Goal: Obtain resource: Download file/media

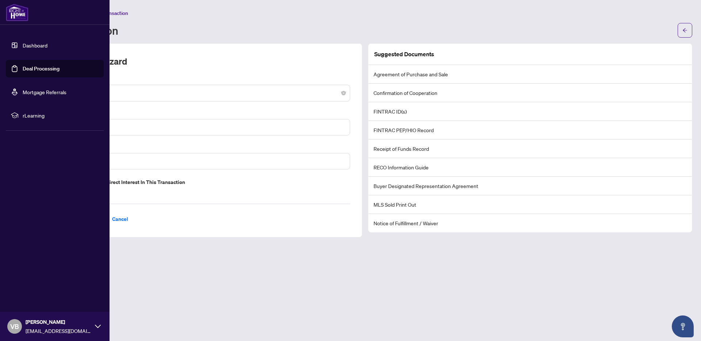
click at [23, 46] on link "Dashboard" at bounding box center [35, 45] width 25 height 7
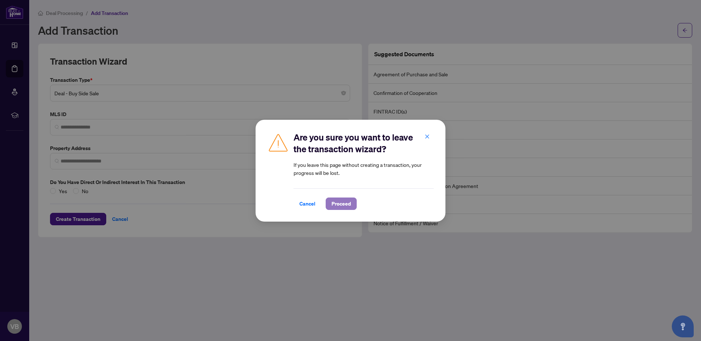
click at [331, 206] on span "Proceed" at bounding box center [340, 204] width 19 height 12
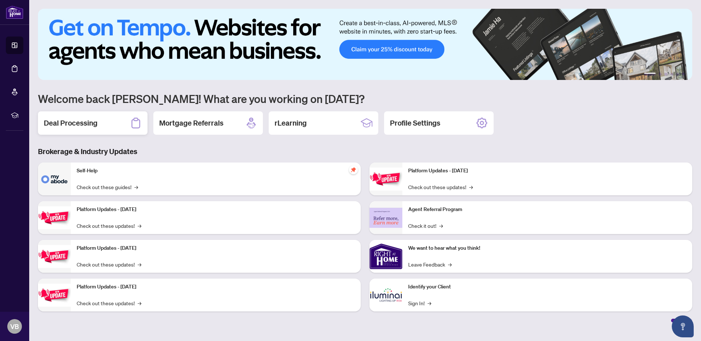
click at [74, 126] on h2 "Deal Processing" at bounding box center [71, 123] width 54 height 10
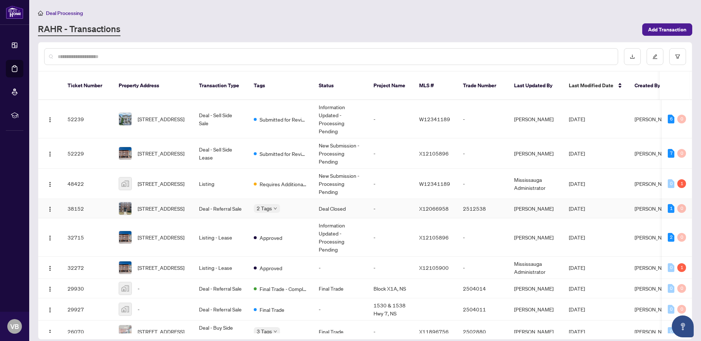
click at [332, 207] on td "Deal Closed" at bounding box center [340, 208] width 55 height 19
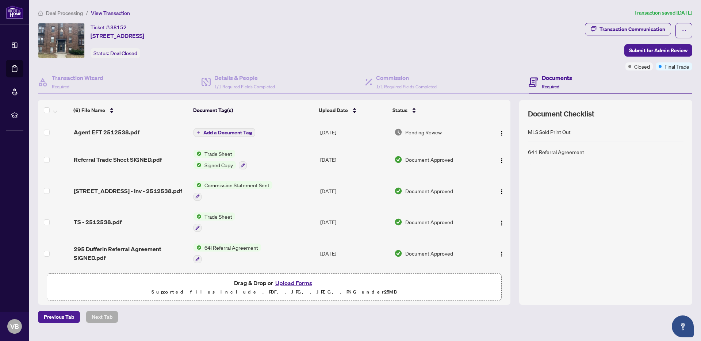
click at [127, 131] on span "Agent EFT 2512538.pdf" at bounding box center [107, 132] width 66 height 9
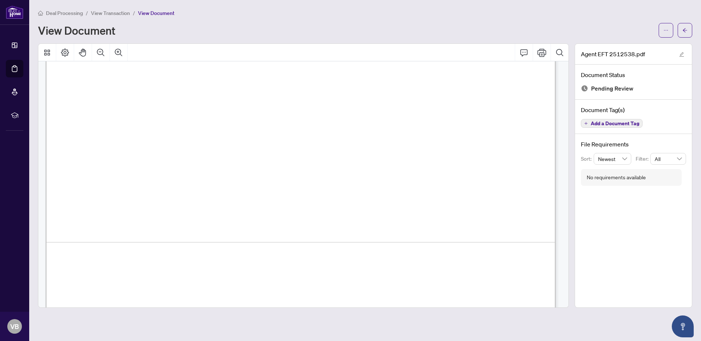
scroll to position [428, 0]
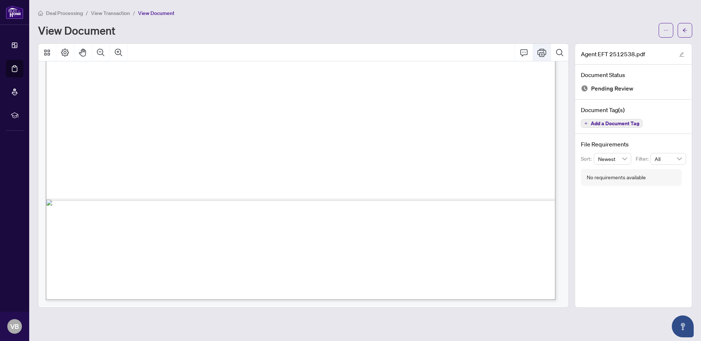
click at [544, 53] on icon "Print" at bounding box center [541, 52] width 9 height 9
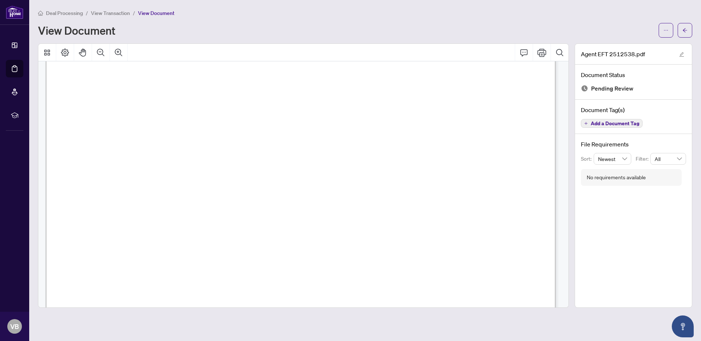
scroll to position [0, 0]
